Goal: Transaction & Acquisition: Purchase product/service

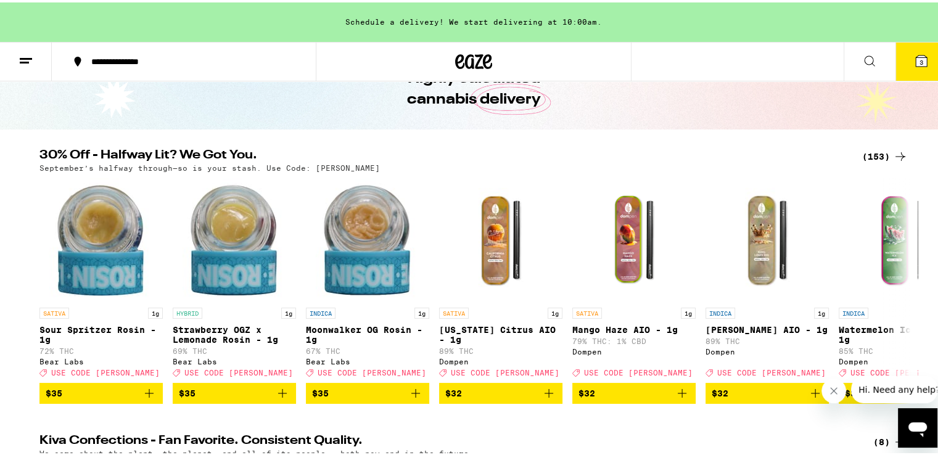
scroll to position [65, 0]
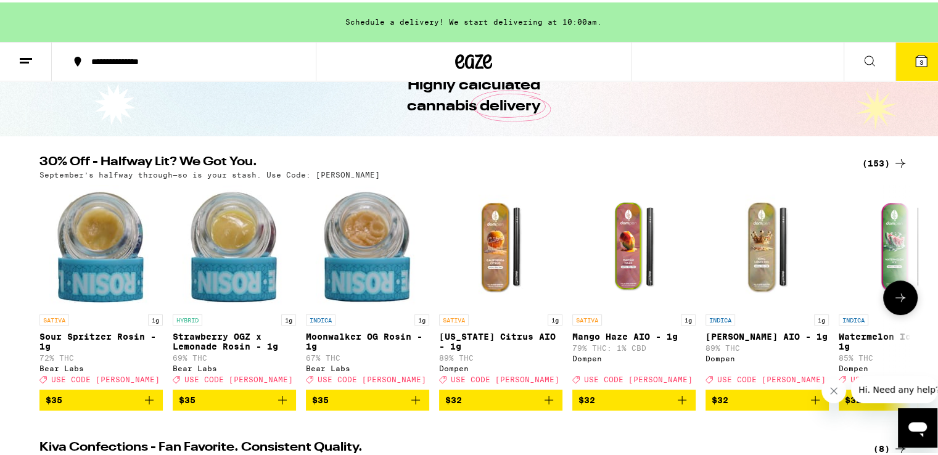
click at [893, 298] on icon at bounding box center [900, 295] width 15 height 15
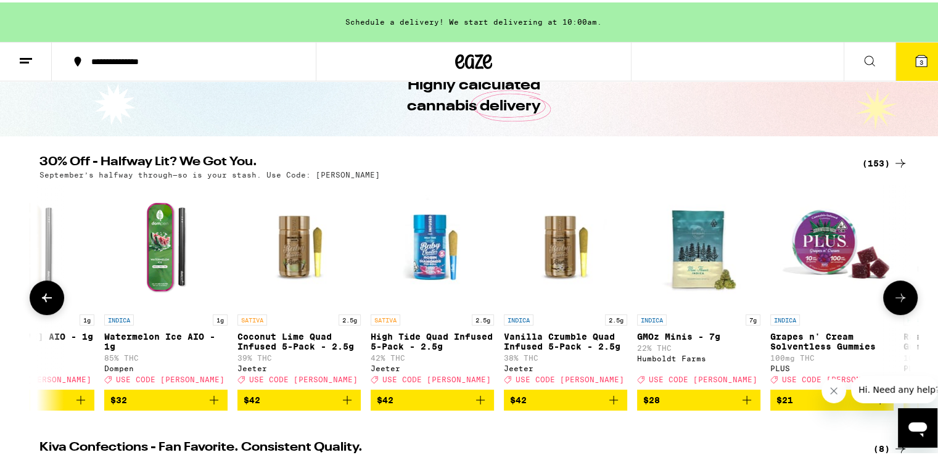
click at [893, 298] on icon at bounding box center [900, 295] width 15 height 15
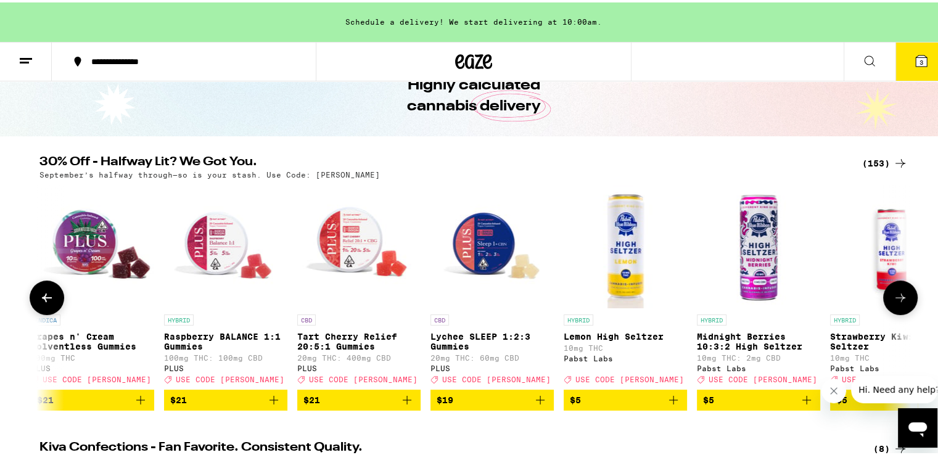
click at [893, 298] on icon at bounding box center [900, 295] width 15 height 15
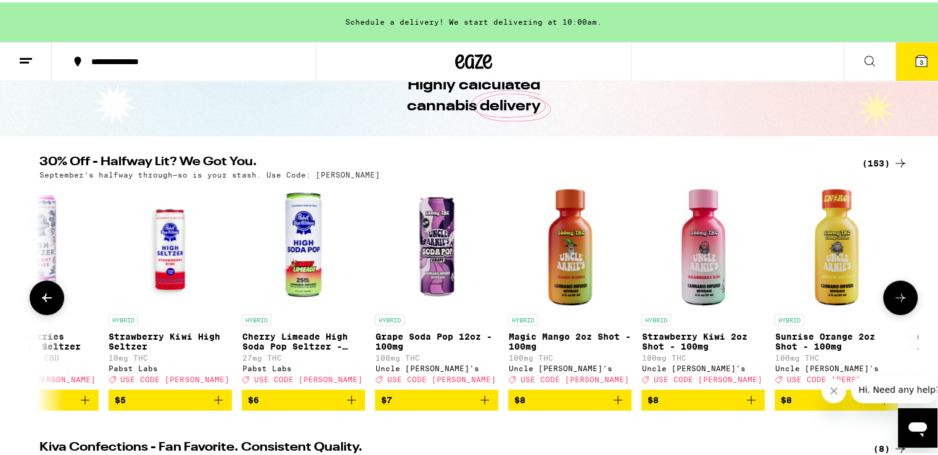
click at [893, 298] on icon at bounding box center [900, 295] width 15 height 15
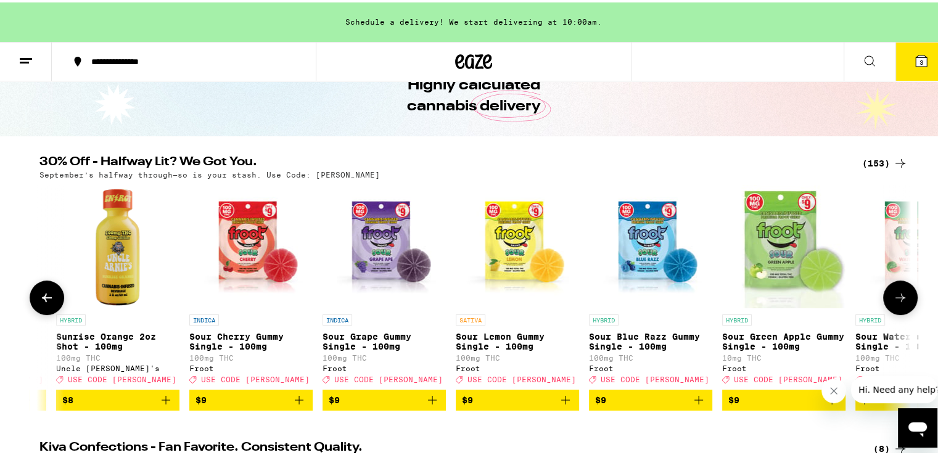
click at [893, 298] on icon at bounding box center [900, 295] width 15 height 15
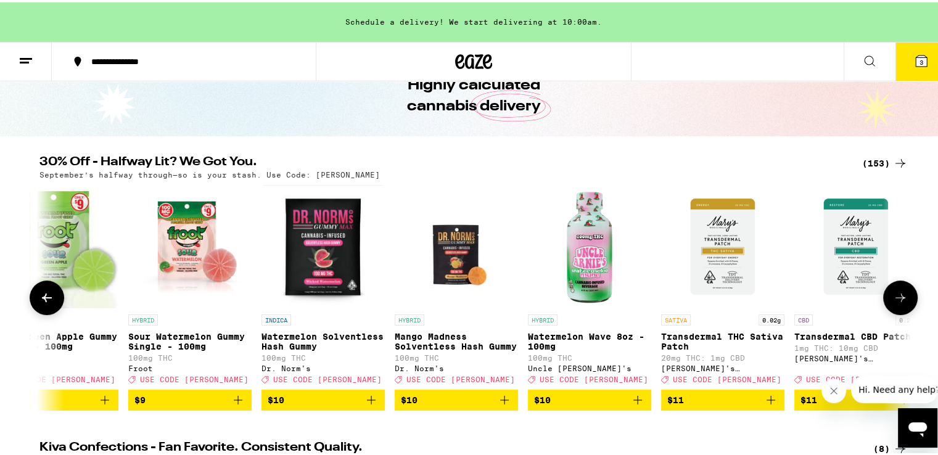
click at [893, 298] on icon at bounding box center [900, 295] width 15 height 15
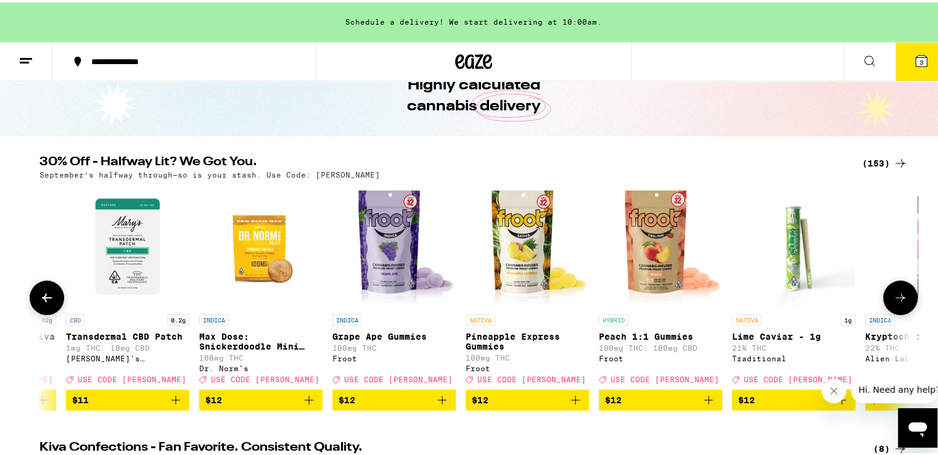
click at [893, 298] on icon at bounding box center [900, 295] width 15 height 15
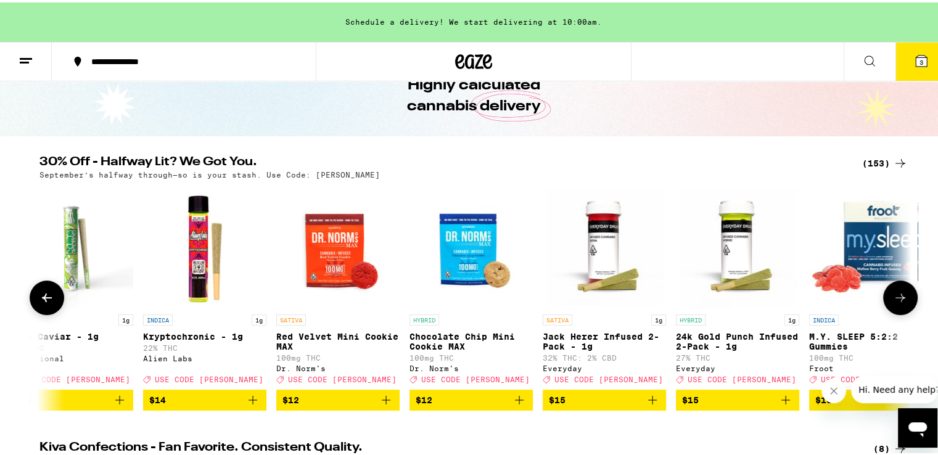
click at [893, 298] on icon at bounding box center [900, 295] width 15 height 15
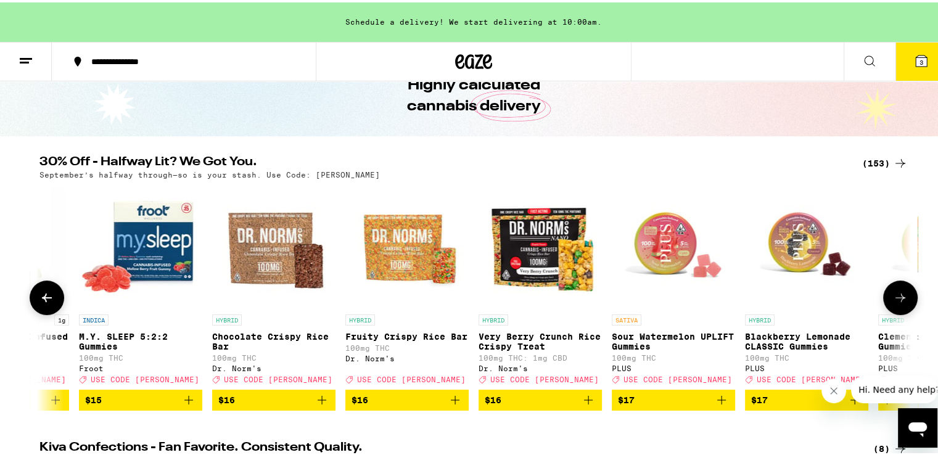
click at [893, 298] on icon at bounding box center [900, 295] width 15 height 15
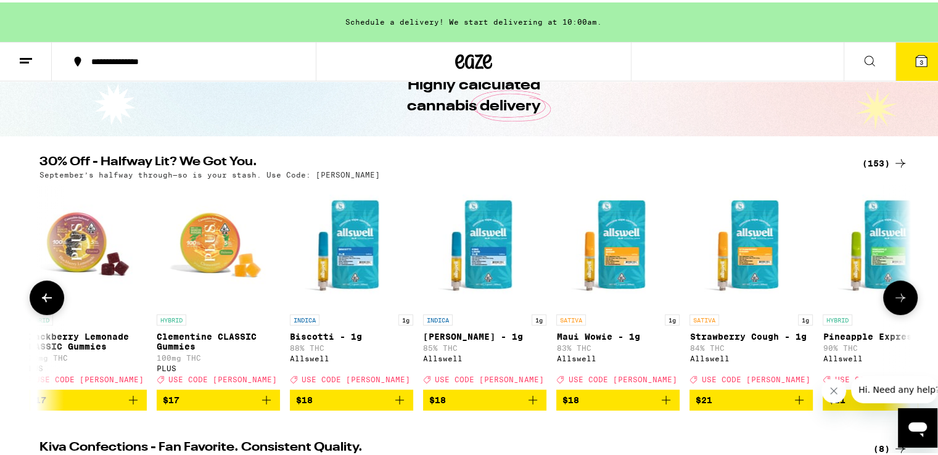
click at [893, 298] on icon at bounding box center [900, 295] width 15 height 15
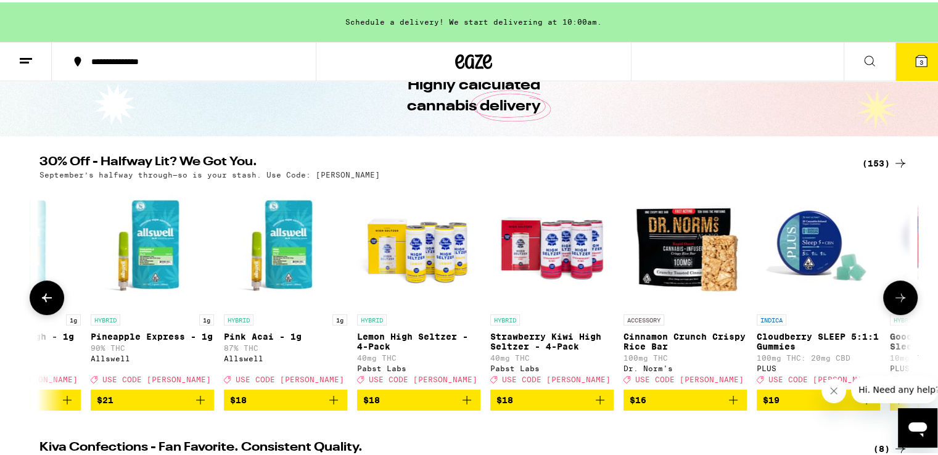
click at [893, 298] on icon at bounding box center [900, 295] width 15 height 15
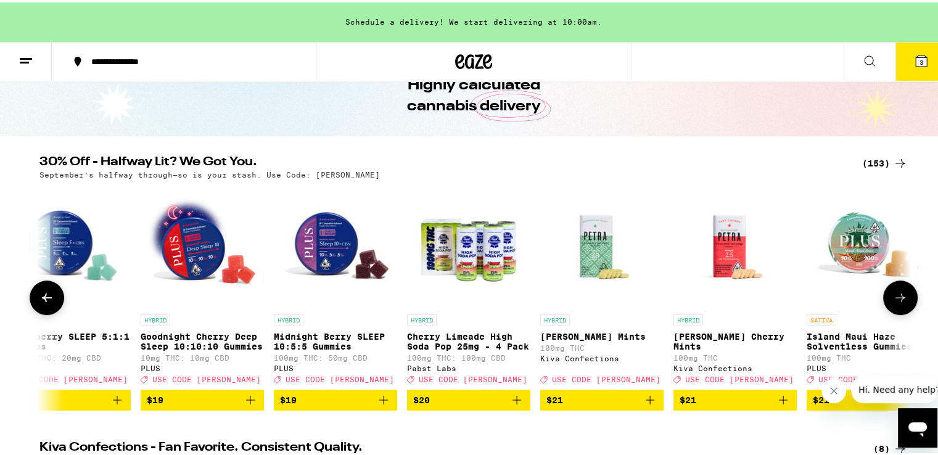
click at [893, 298] on icon at bounding box center [900, 295] width 15 height 15
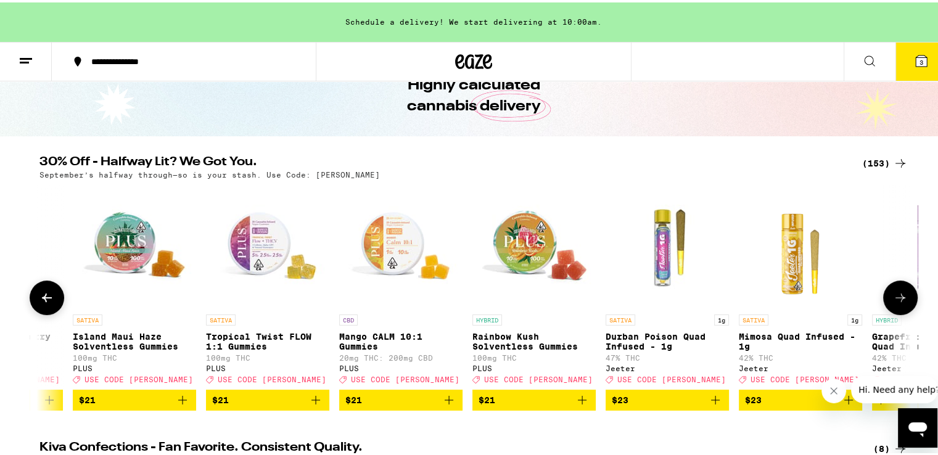
click at [893, 298] on icon at bounding box center [900, 295] width 15 height 15
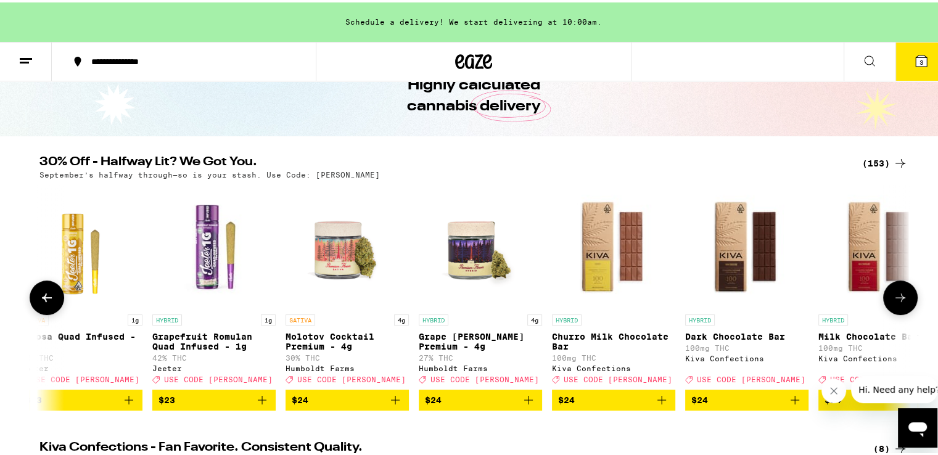
click at [893, 298] on icon at bounding box center [900, 295] width 15 height 15
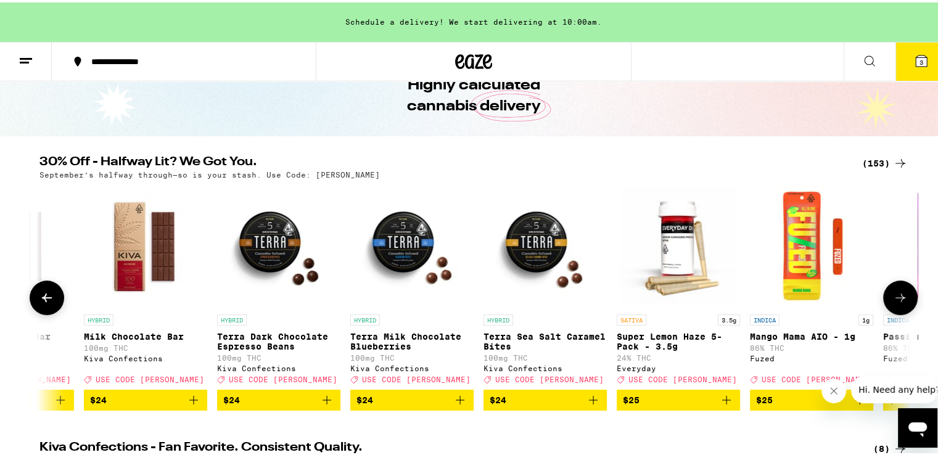
click at [893, 298] on icon at bounding box center [900, 295] width 15 height 15
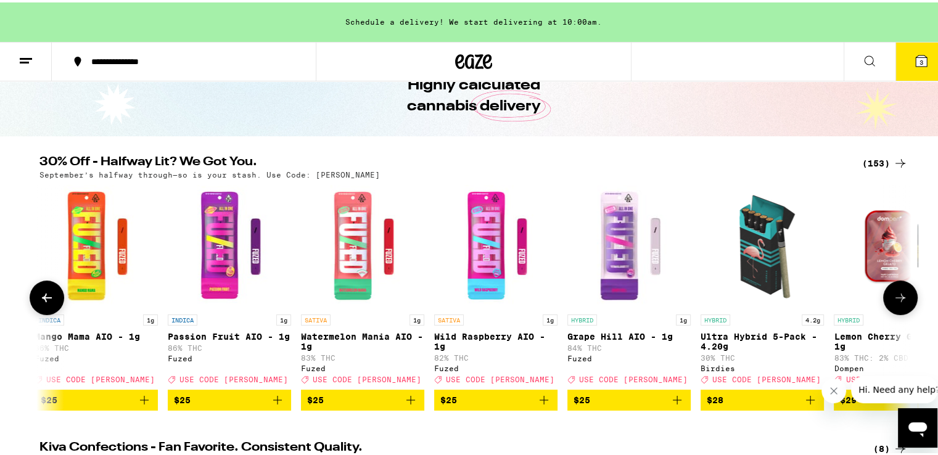
click at [893, 298] on icon at bounding box center [900, 295] width 15 height 15
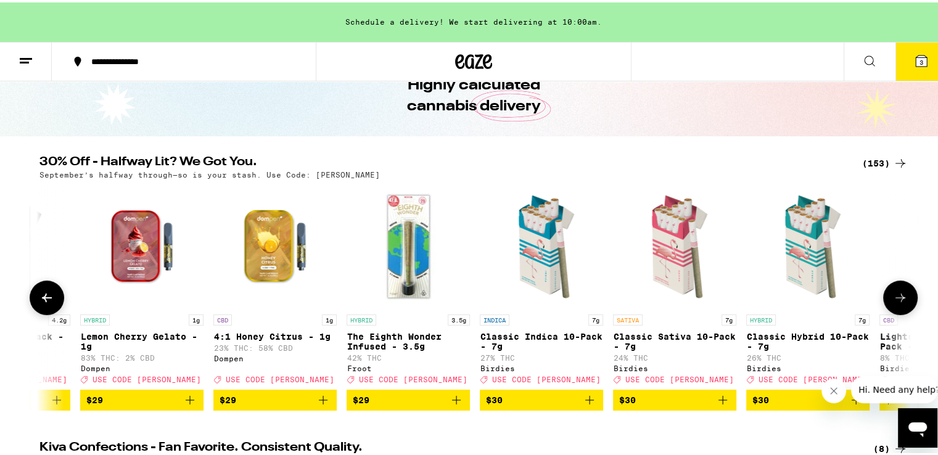
click at [893, 298] on icon at bounding box center [900, 295] width 15 height 15
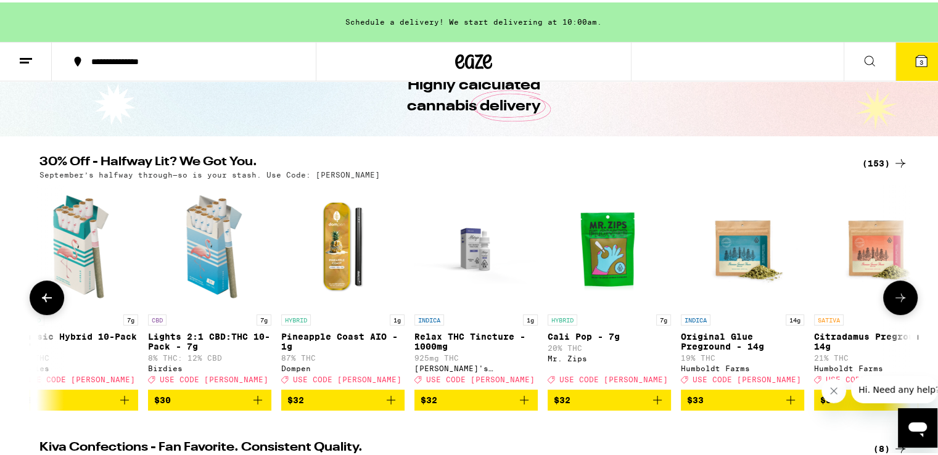
click at [893, 298] on icon at bounding box center [900, 295] width 15 height 15
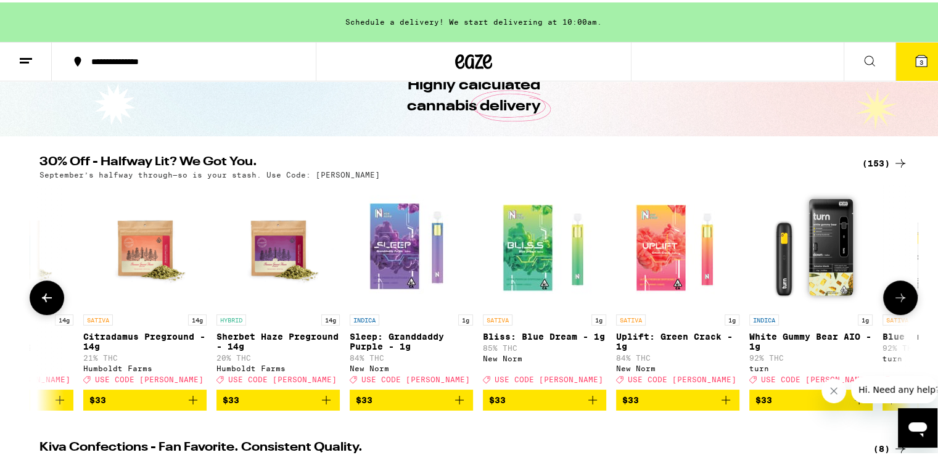
click at [893, 298] on icon at bounding box center [900, 295] width 15 height 15
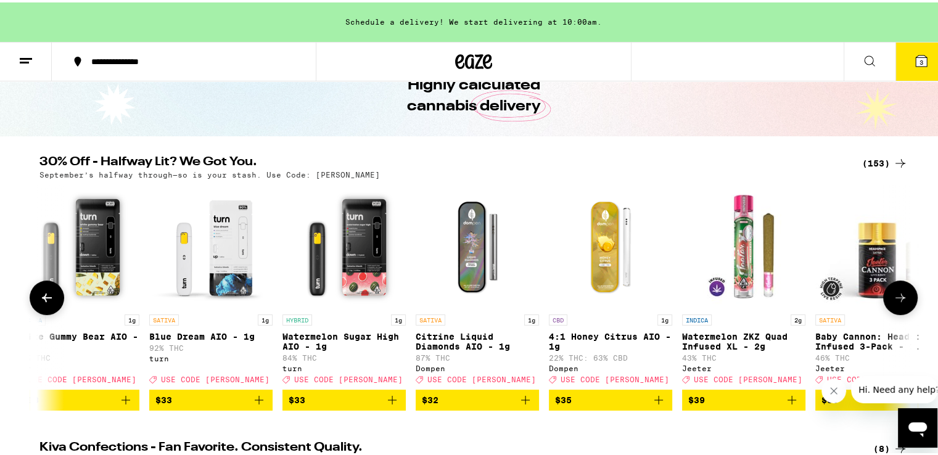
click at [893, 298] on icon at bounding box center [900, 295] width 15 height 15
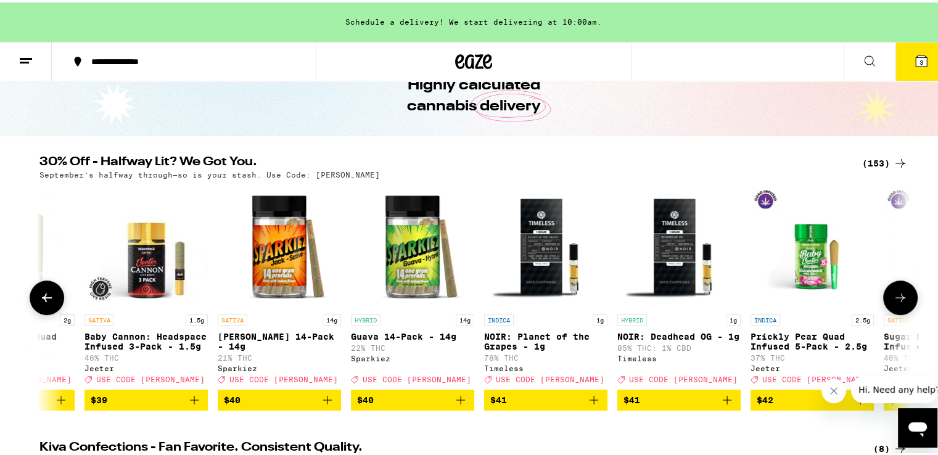
click at [893, 298] on icon at bounding box center [900, 295] width 15 height 15
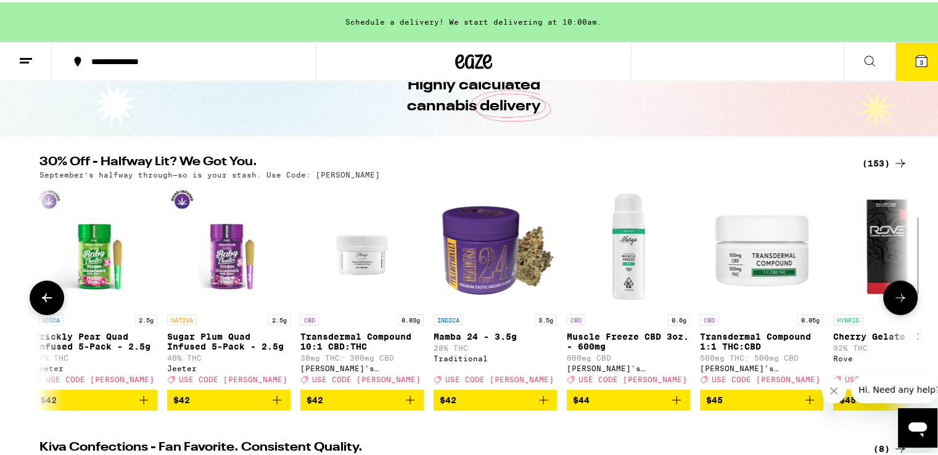
scroll to position [0, 15352]
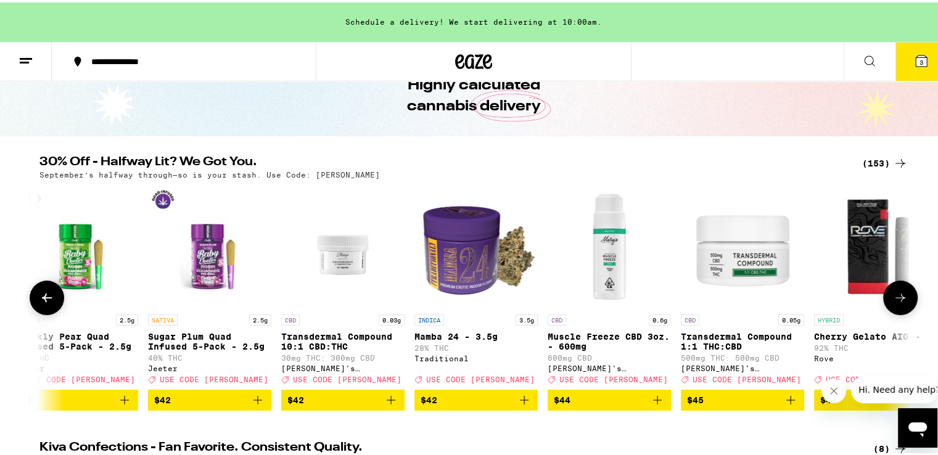
click at [893, 298] on icon at bounding box center [900, 295] width 15 height 15
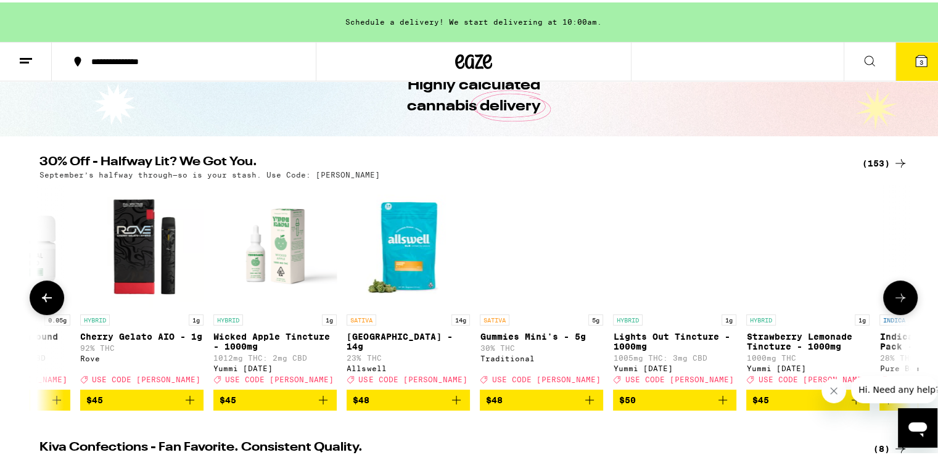
click at [893, 298] on icon at bounding box center [900, 295] width 15 height 15
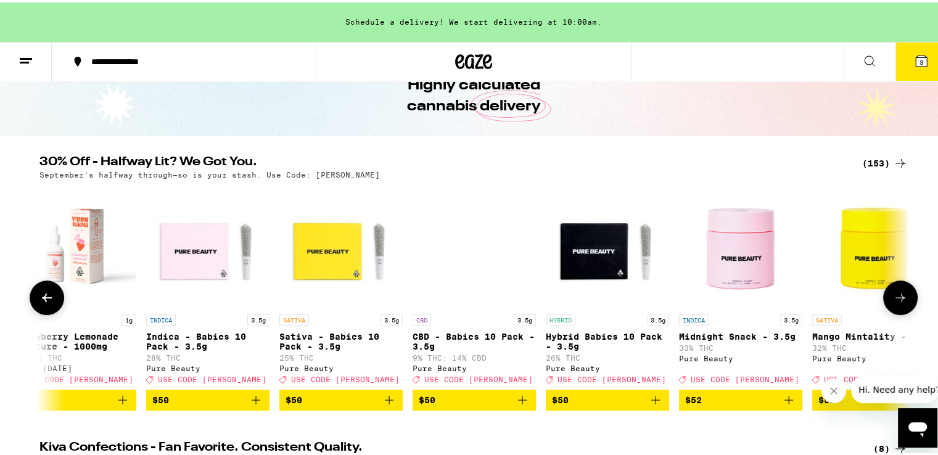
click at [893, 298] on icon at bounding box center [900, 295] width 15 height 15
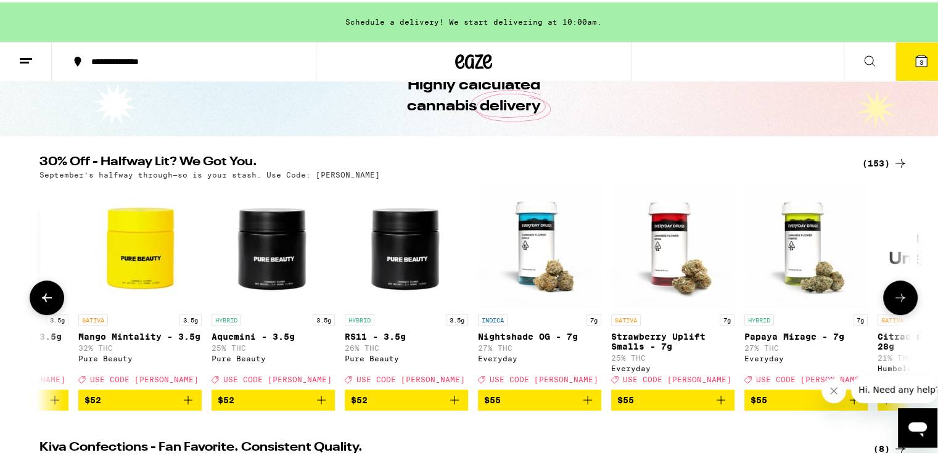
click at [893, 298] on icon at bounding box center [900, 295] width 15 height 15
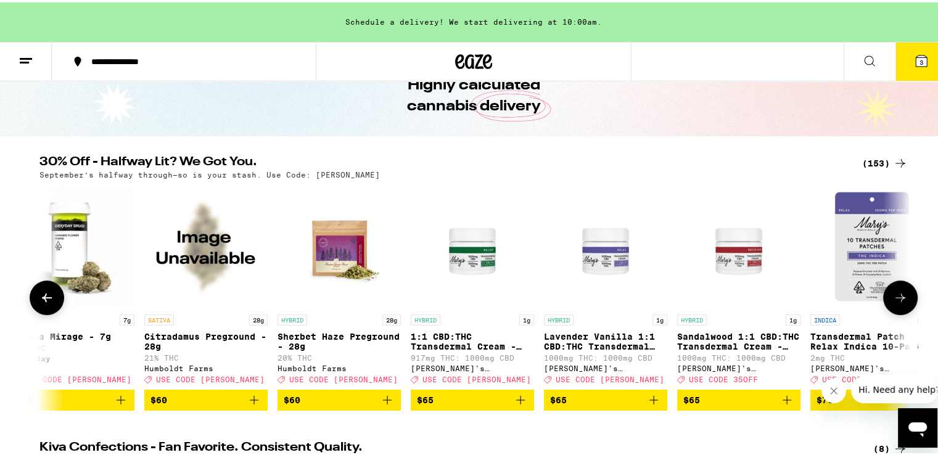
click at [893, 298] on icon at bounding box center [900, 295] width 15 height 15
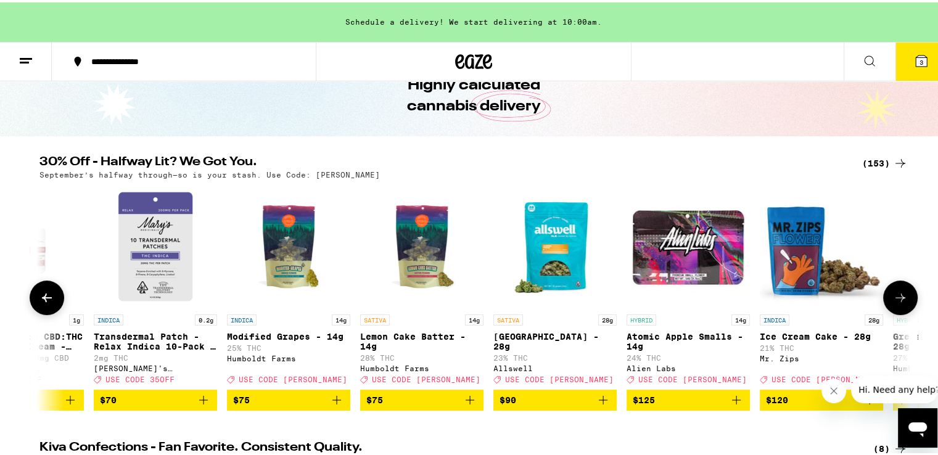
click at [893, 298] on icon at bounding box center [900, 295] width 15 height 15
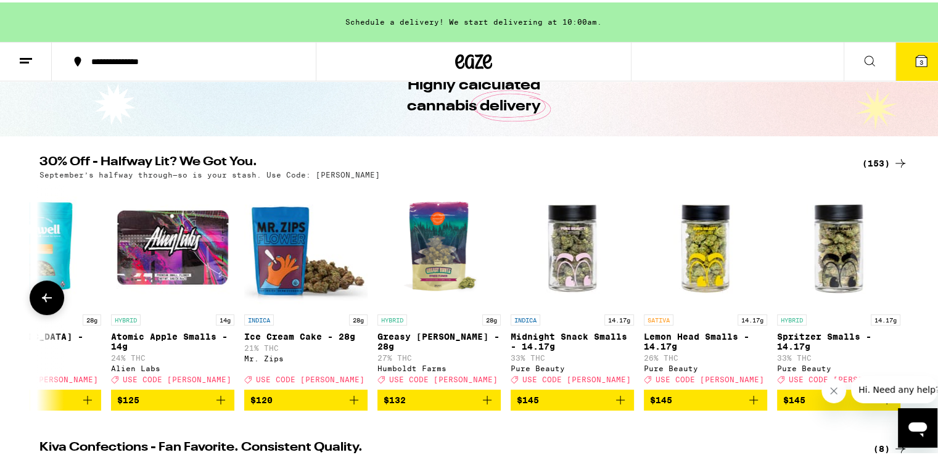
click at [901, 296] on button at bounding box center [901, 296] width 0 height 0
